Goal: Transaction & Acquisition: Purchase product/service

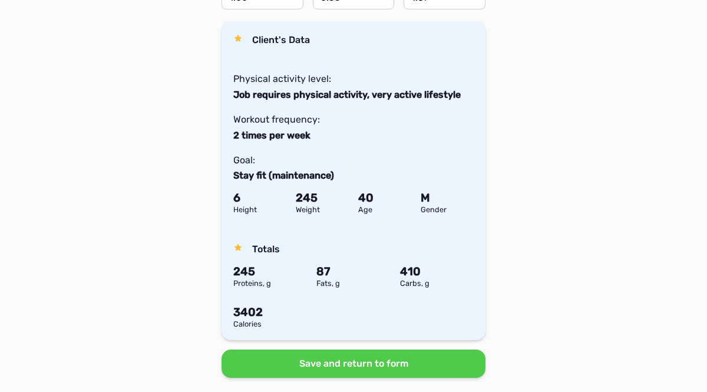
scroll to position [495, 0]
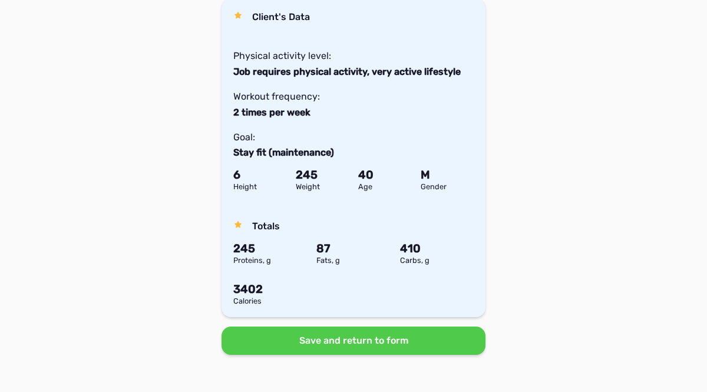
click at [304, 343] on button "Save and return to form" at bounding box center [354, 340] width 264 height 28
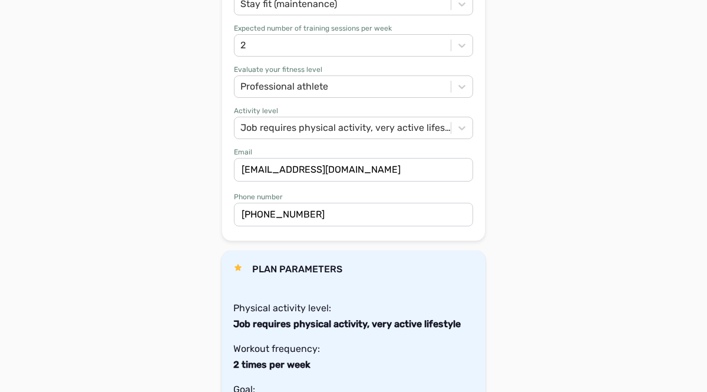
scroll to position [447, 0]
drag, startPoint x: 241, startPoint y: 160, endPoint x: 345, endPoint y: 158, distance: 104.3
click at [345, 158] on input "radek.hecl@gmail.com" at bounding box center [353, 170] width 239 height 24
drag, startPoint x: 246, startPoint y: 204, endPoint x: 321, endPoint y: 203, distance: 74.8
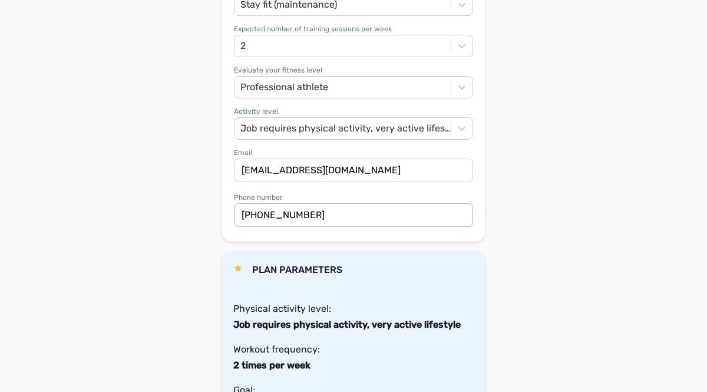
click at [321, 203] on input "+818092645413" at bounding box center [353, 215] width 239 height 24
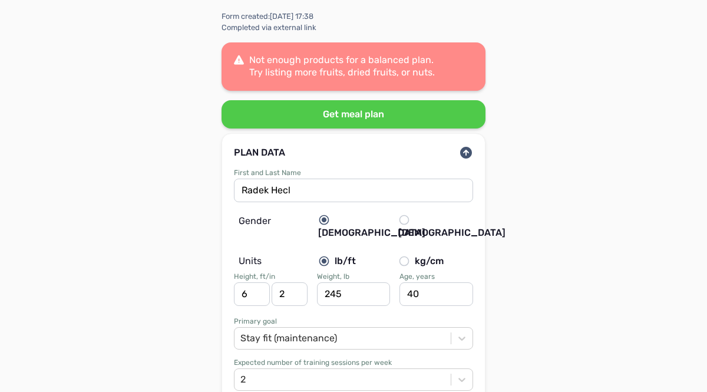
scroll to position [0, 0]
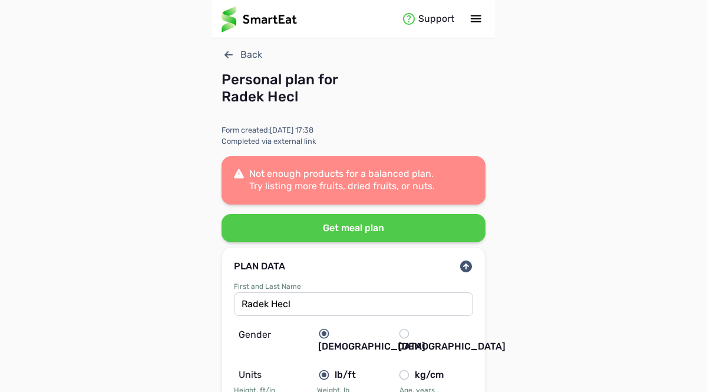
click at [294, 233] on button "Get meal plan" at bounding box center [354, 228] width 264 height 28
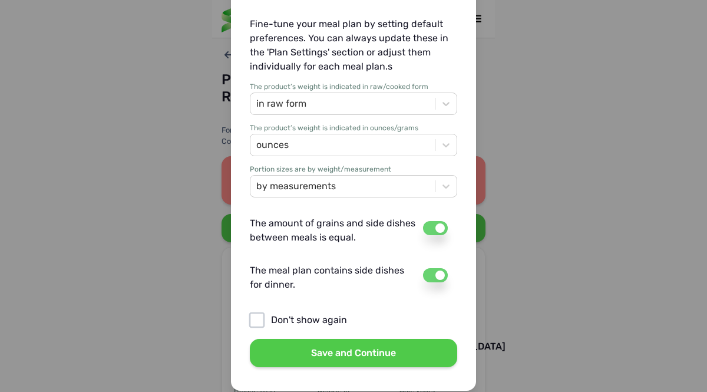
scroll to position [169, 0]
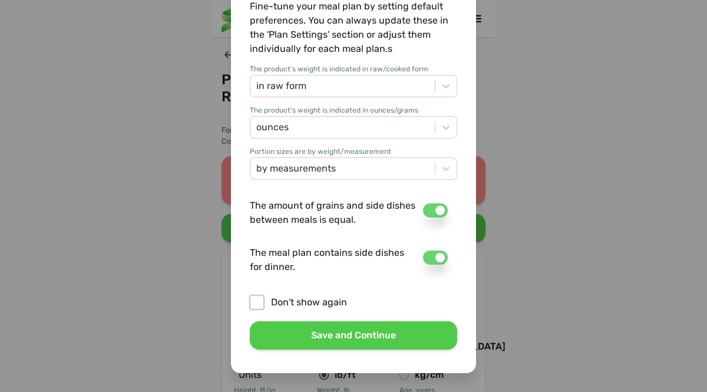
click at [304, 337] on button "Save and Continue" at bounding box center [353, 335] width 207 height 28
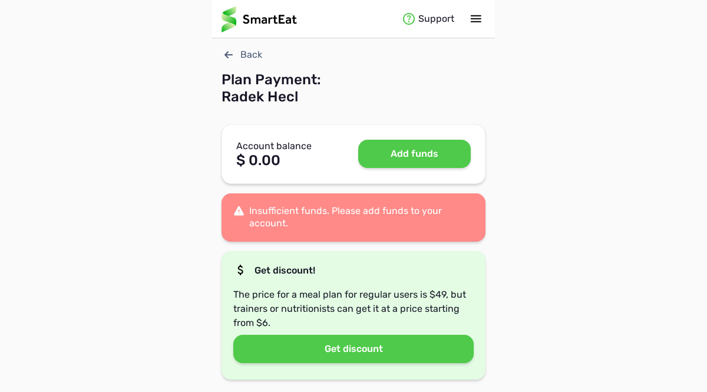
click at [411, 147] on button "Add funds" at bounding box center [414, 154] width 113 height 28
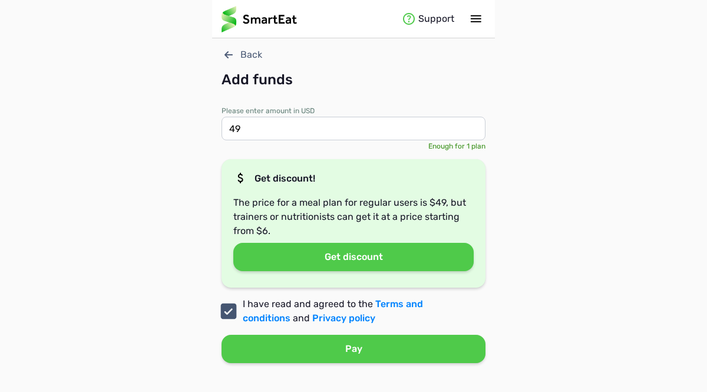
scroll to position [9, 0]
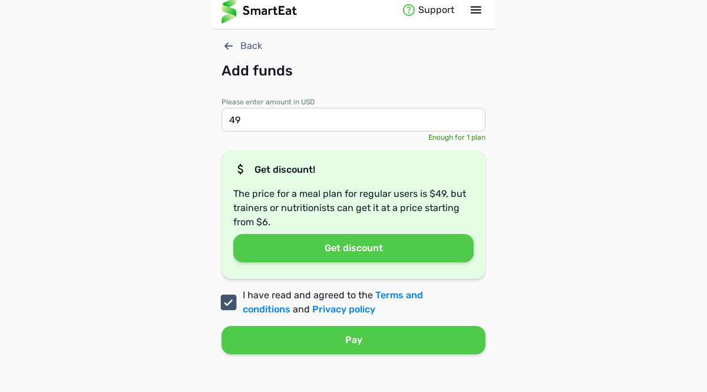
click at [370, 342] on button "Pay" at bounding box center [354, 340] width 264 height 28
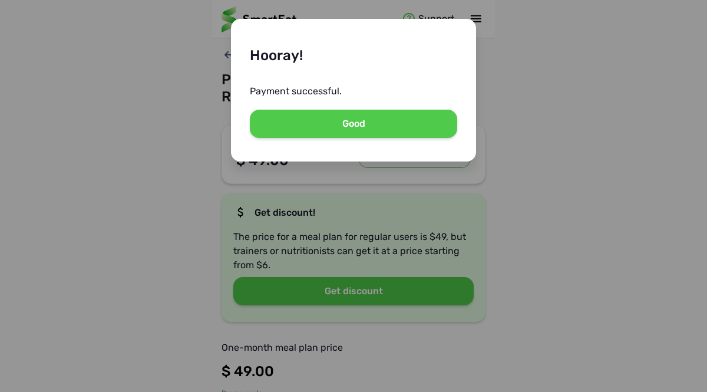
click at [366, 123] on button "Good" at bounding box center [353, 124] width 207 height 28
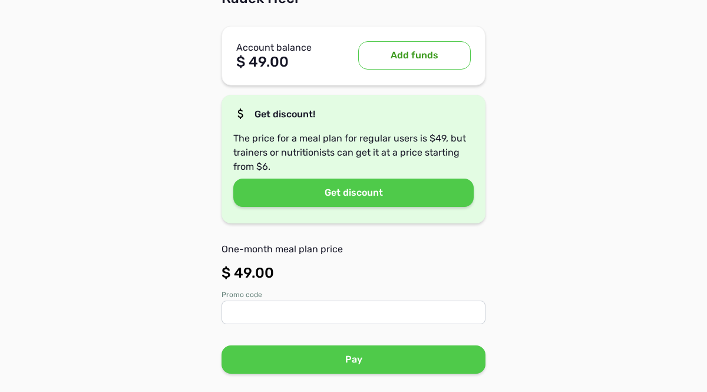
scroll to position [113, 0]
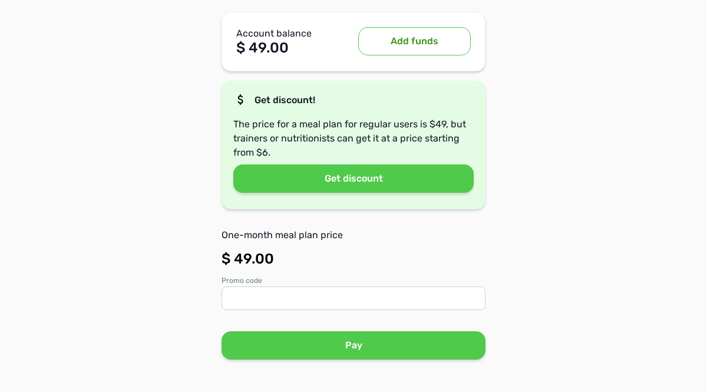
click at [361, 343] on button "Pay" at bounding box center [354, 345] width 264 height 28
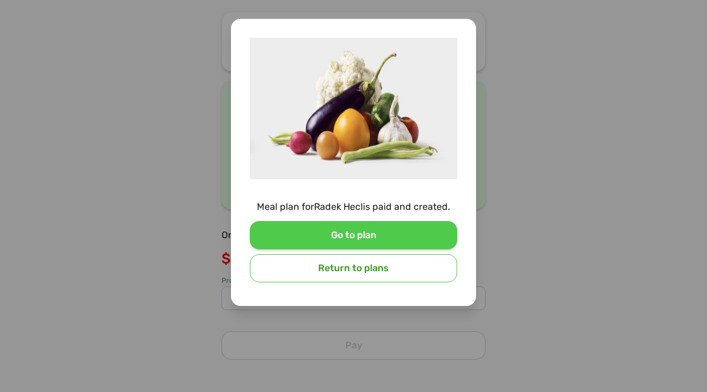
click at [374, 233] on button "Go to plan" at bounding box center [353, 235] width 207 height 28
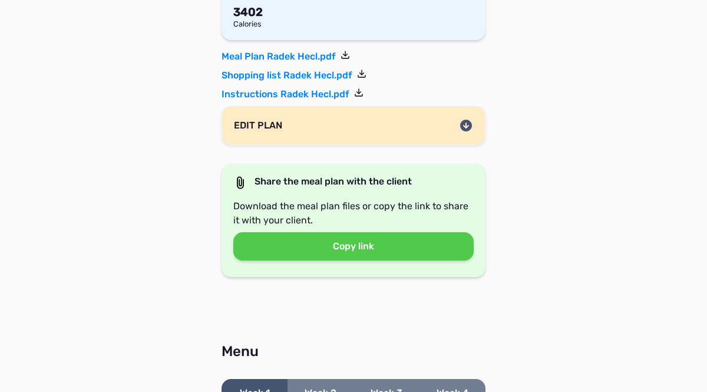
scroll to position [310, 0]
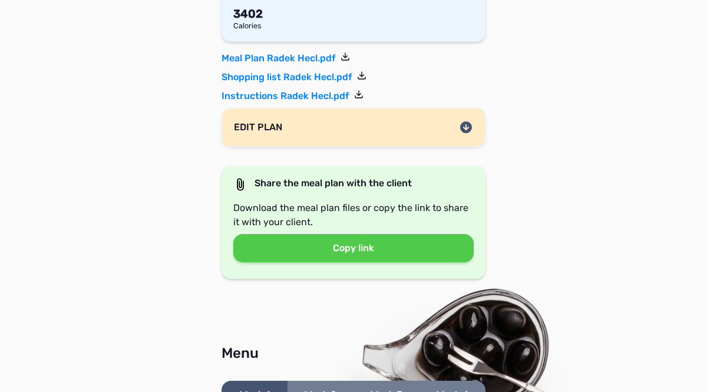
click at [355, 249] on button "Copy link" at bounding box center [353, 248] width 240 height 28
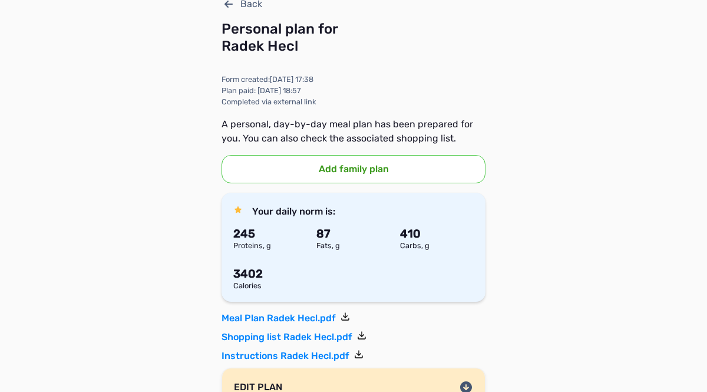
scroll to position [47, 0]
